Goal: Information Seeking & Learning: Learn about a topic

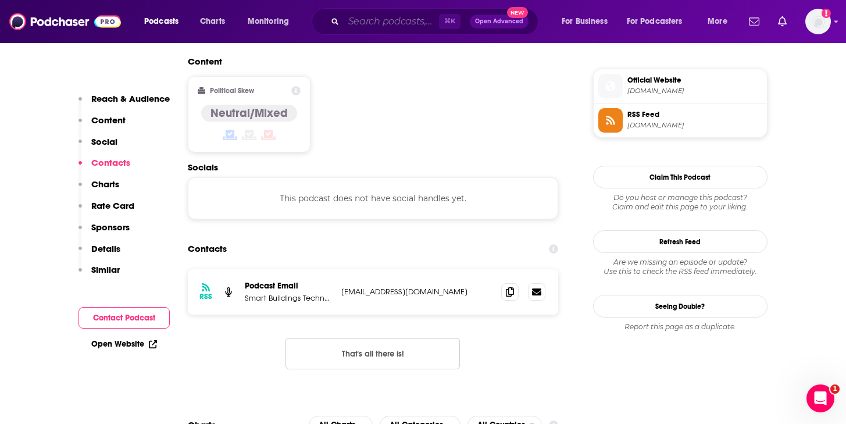
click at [349, 20] on input "Search podcasts, credits, & more..." at bounding box center [391, 21] width 95 height 19
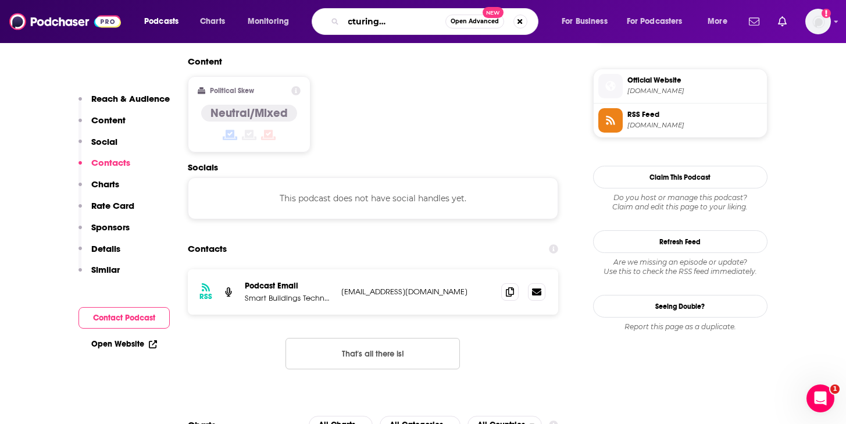
scroll to position [0, 56]
type input "the manufacturing culture podcast"
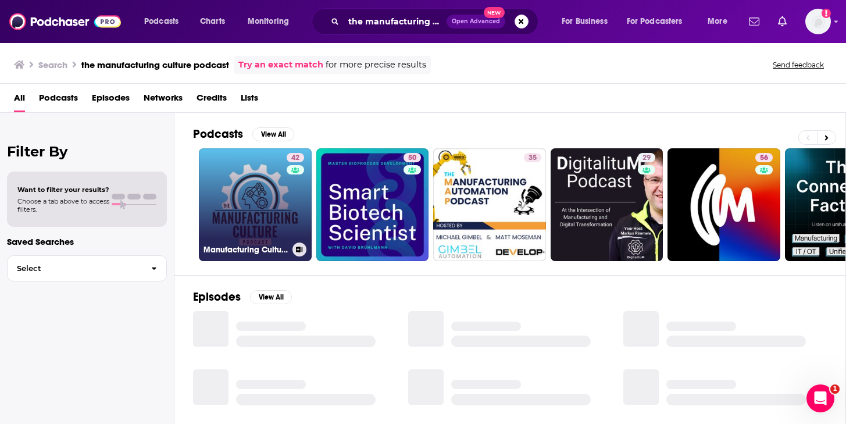
click at [258, 191] on link "42 Manufacturing Culture Podcast" at bounding box center [255, 204] width 113 height 113
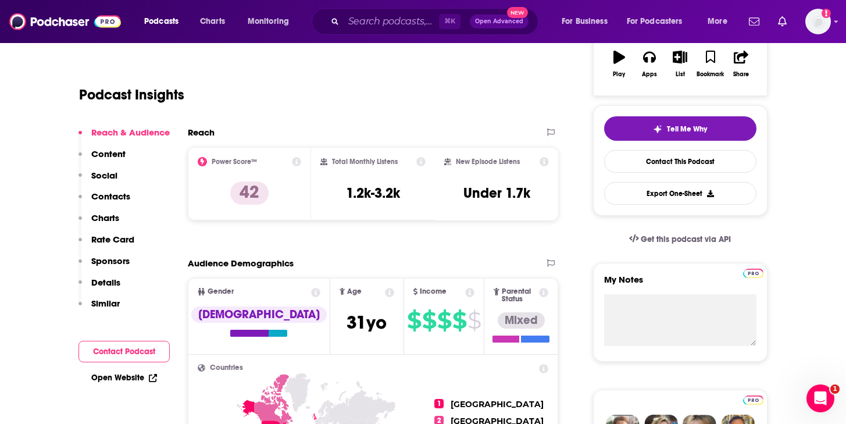
scroll to position [211, 0]
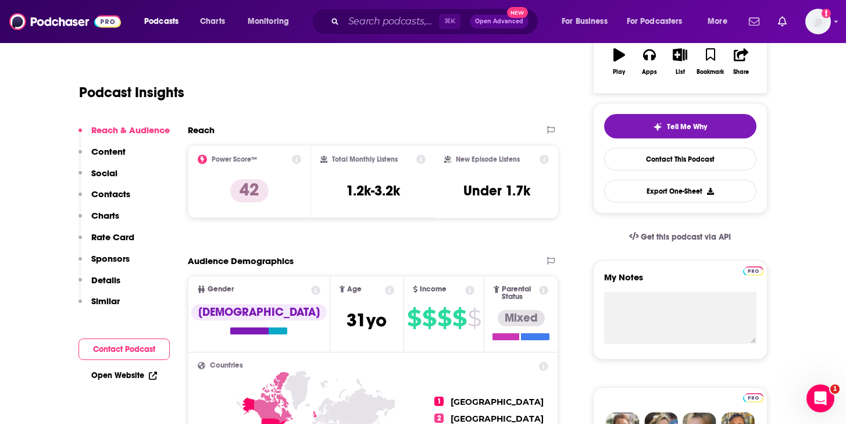
click at [302, 362] on h2 "Countries" at bounding box center [373, 366] width 351 height 8
